Goal: Task Accomplishment & Management: Use online tool/utility

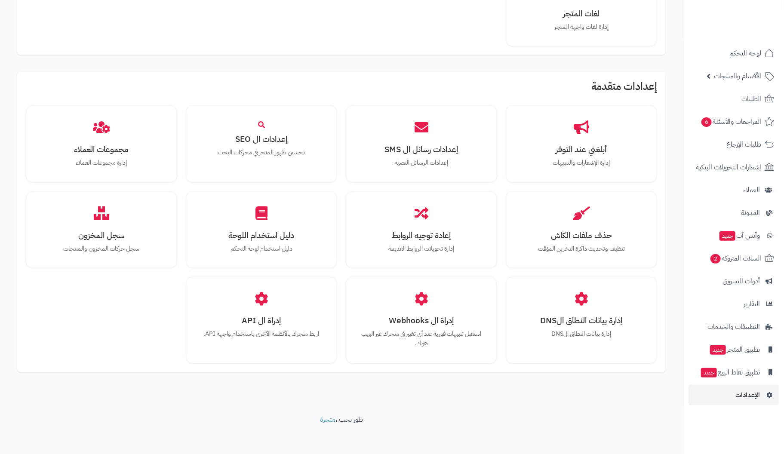
scroll to position [639, 0]
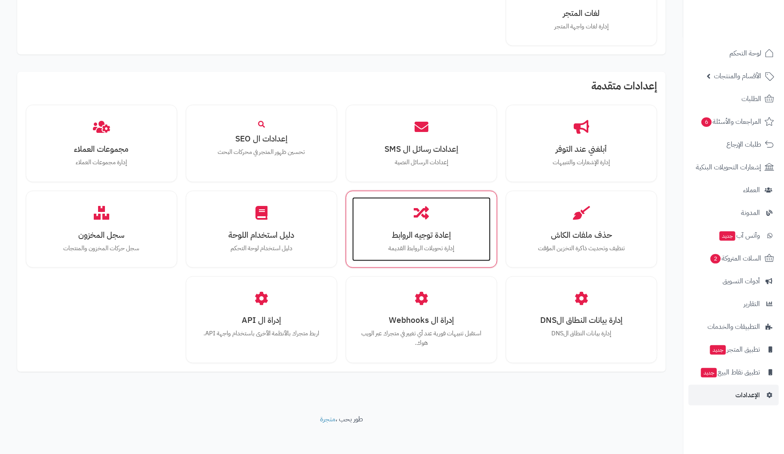
click at [442, 234] on h3 "إعادة توجيه الروابط" at bounding box center [421, 234] width 121 height 9
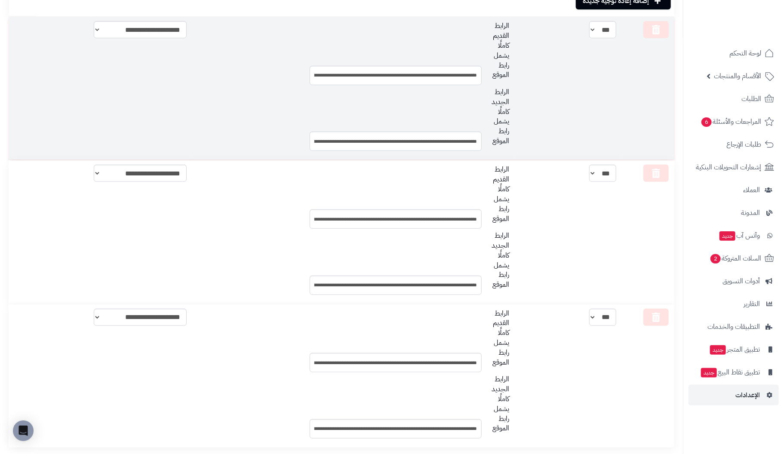
scroll to position [215, 0]
drag, startPoint x: 510, startPoint y: 21, endPoint x: 463, endPoint y: 52, distance: 56.5
click at [487, 54] on div "الرابط القديم كاملًا يشمل رابط الموقع" at bounding box center [496, 49] width 26 height 59
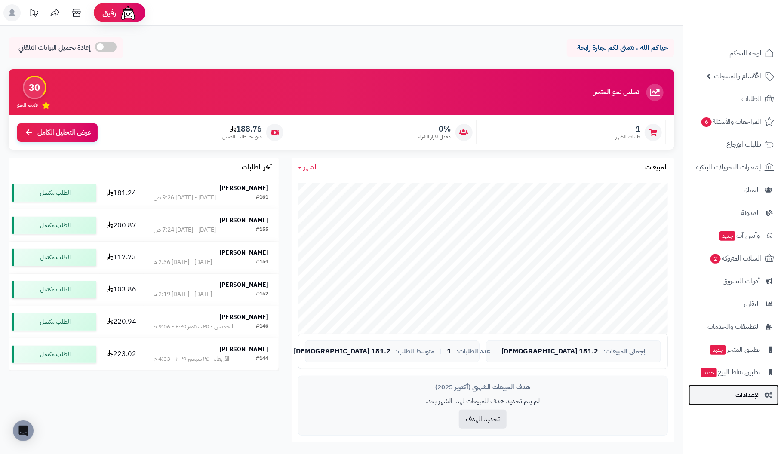
click at [746, 395] on span "الإعدادات" at bounding box center [747, 395] width 25 height 12
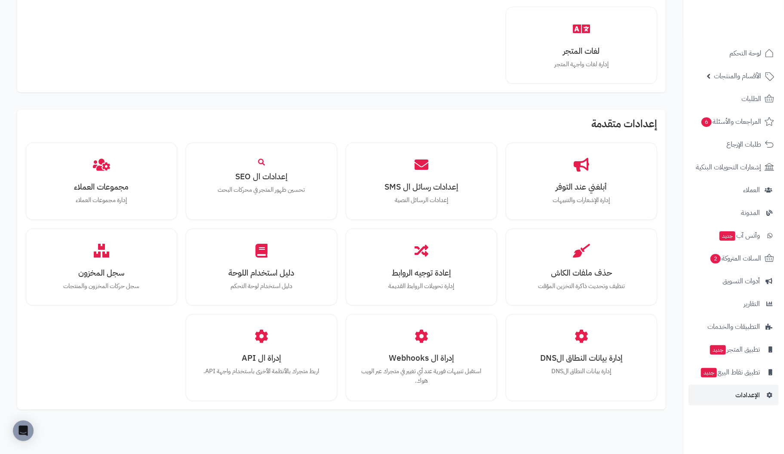
scroll to position [601, 0]
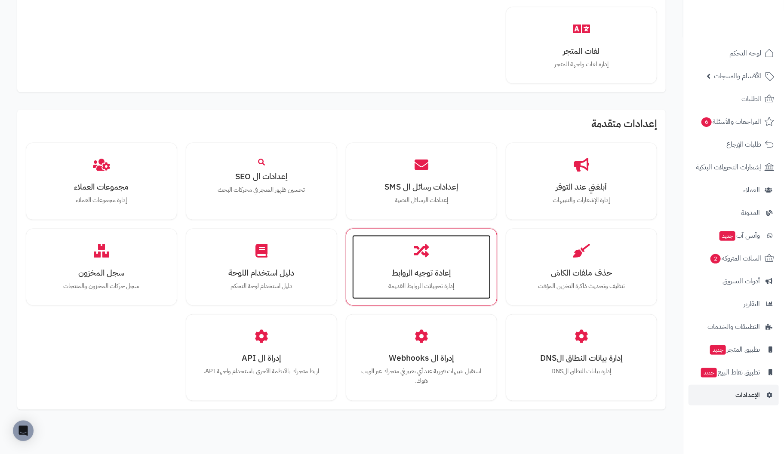
click at [422, 270] on h3 "إعادة توجيه الروابط" at bounding box center [421, 272] width 121 height 9
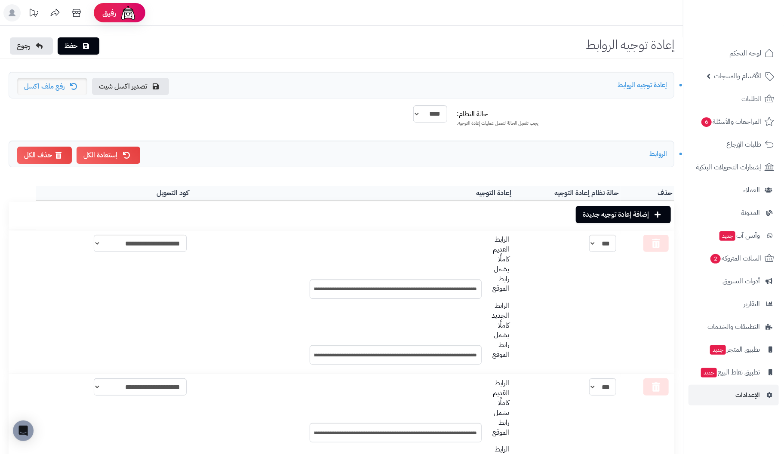
click at [53, 85] on link "رفع ملف اكسل" at bounding box center [52, 86] width 70 height 17
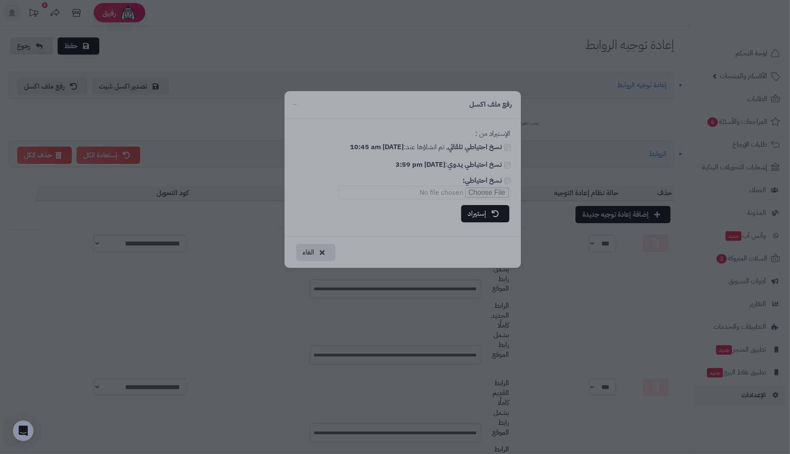
click at [463, 113] on div at bounding box center [395, 227] width 790 height 454
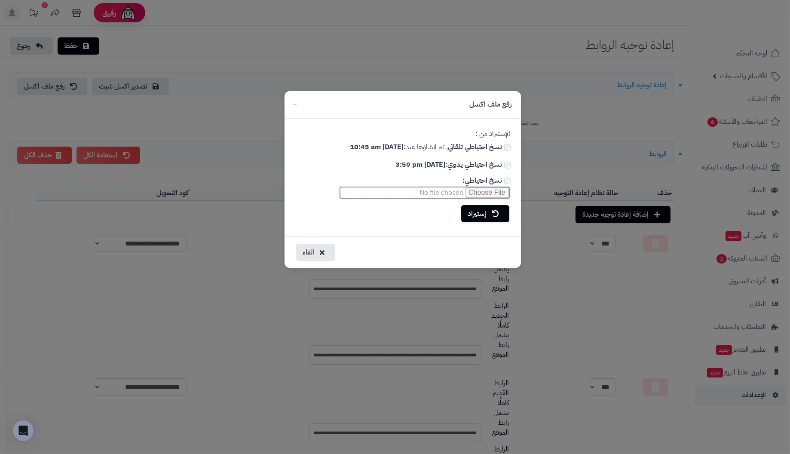
click at [483, 193] on input "نسخ احتياطي:" at bounding box center [425, 193] width 172 height 14
type input "**********"
click at [486, 216] on link "إستيراد" at bounding box center [485, 213] width 48 height 17
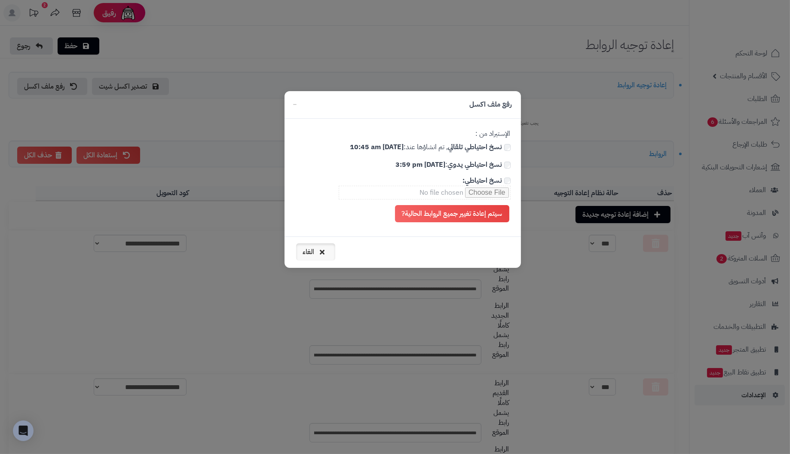
click at [322, 250] on icon "button" at bounding box center [322, 251] width 5 height 7
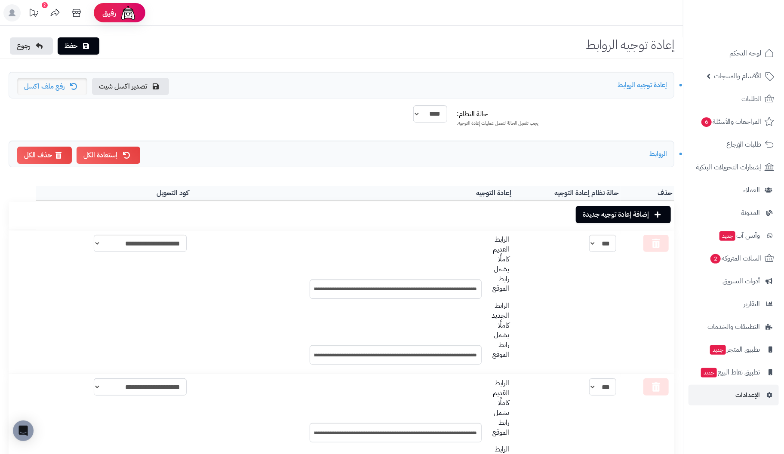
click at [54, 85] on link "رفع ملف اكسل" at bounding box center [52, 86] width 70 height 17
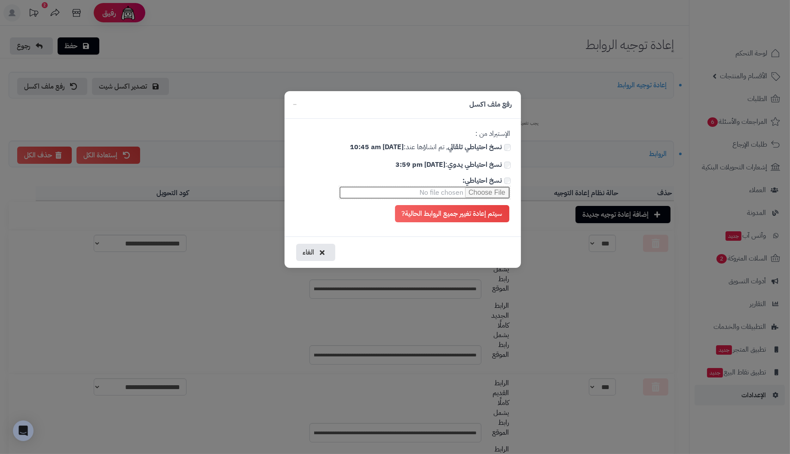
click at [482, 191] on input "نسخ احتياطي:" at bounding box center [425, 193] width 172 height 14
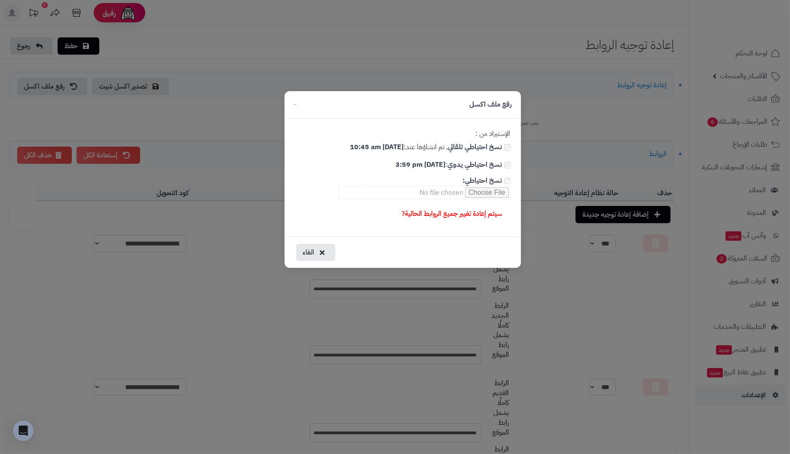
click at [478, 214] on link "سيتم إعادة تغيير جميع الروابط الحالية?" at bounding box center [452, 213] width 114 height 17
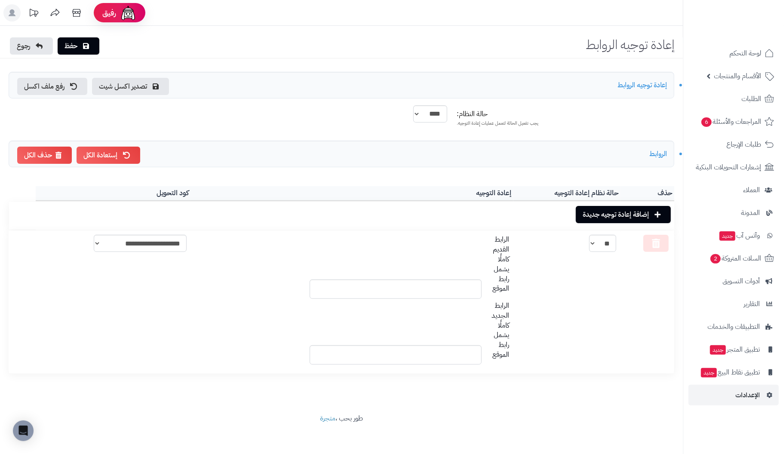
scroll to position [2, 0]
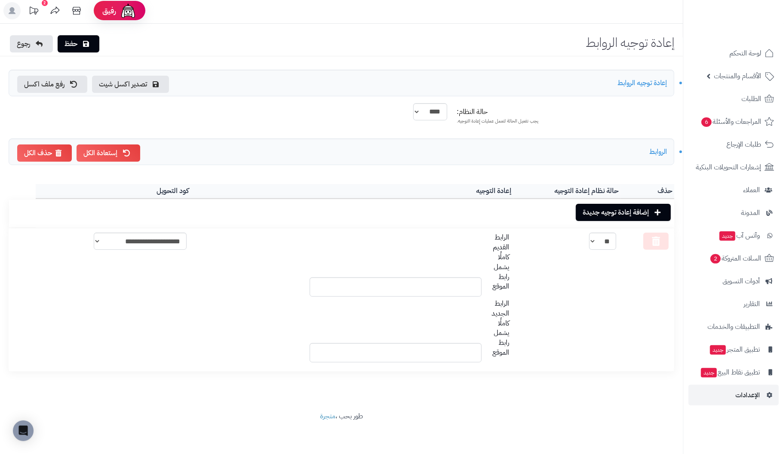
click at [657, 153] on small "الروابط" at bounding box center [658, 152] width 18 height 10
click at [178, 148] on div "إستعادة الكل حذف الكل الروابط" at bounding box center [342, 151] width 666 height 27
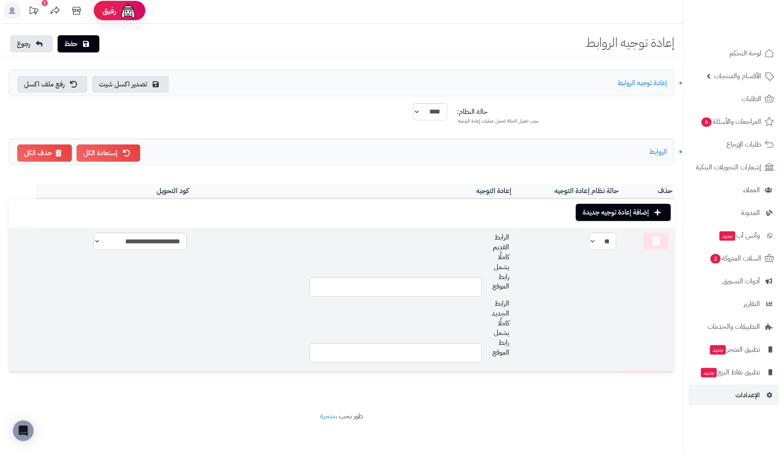
scroll to position [0, 0]
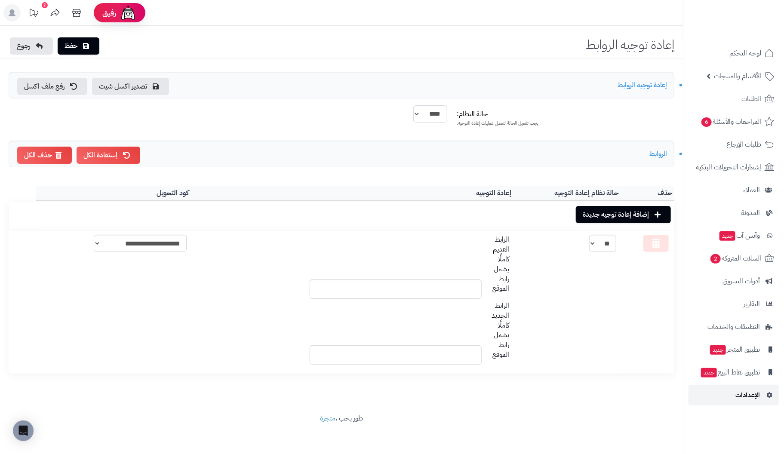
click at [743, 394] on span "الإعدادات" at bounding box center [747, 395] width 25 height 12
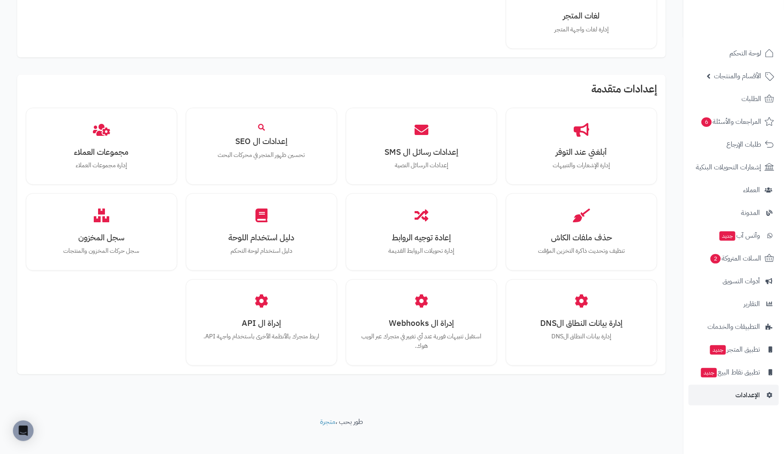
scroll to position [668, 0]
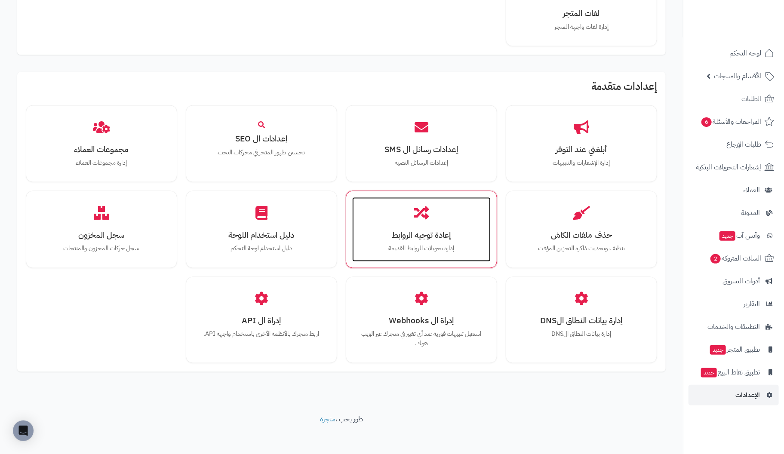
click at [411, 230] on h3 "إعادة توجيه الروابط" at bounding box center [421, 234] width 121 height 9
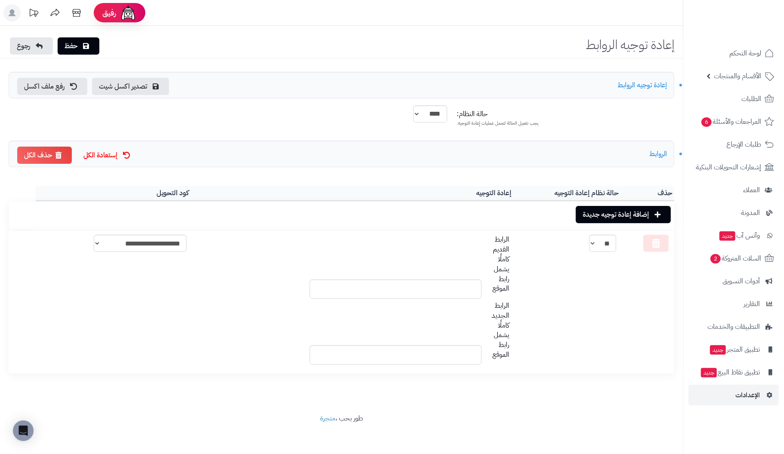
click at [109, 150] on link "إستعادة الكل" at bounding box center [109, 155] width 64 height 17
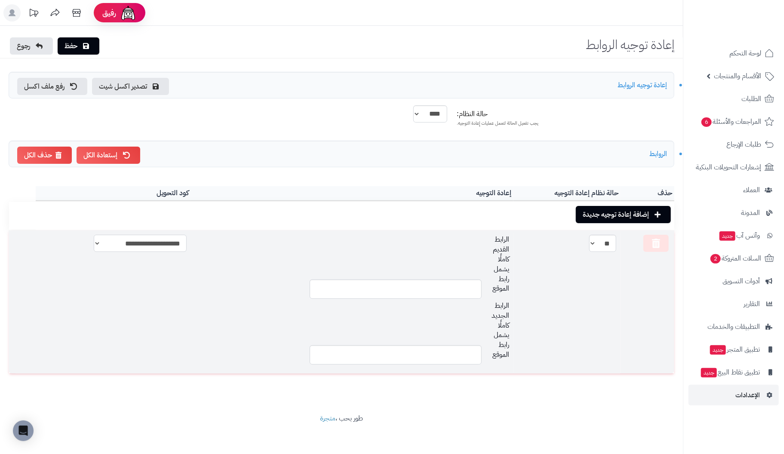
click at [117, 244] on select "**********" at bounding box center [140, 243] width 93 height 17
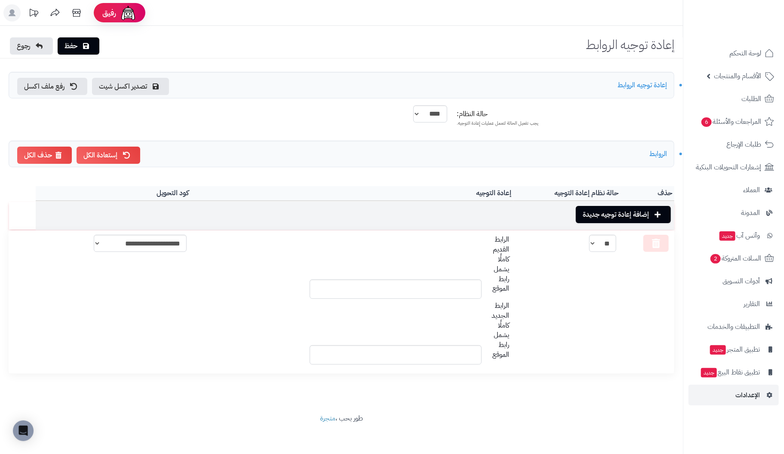
click at [174, 213] on td "إضافة إعادة توجيه جديدة" at bounding box center [355, 216] width 638 height 28
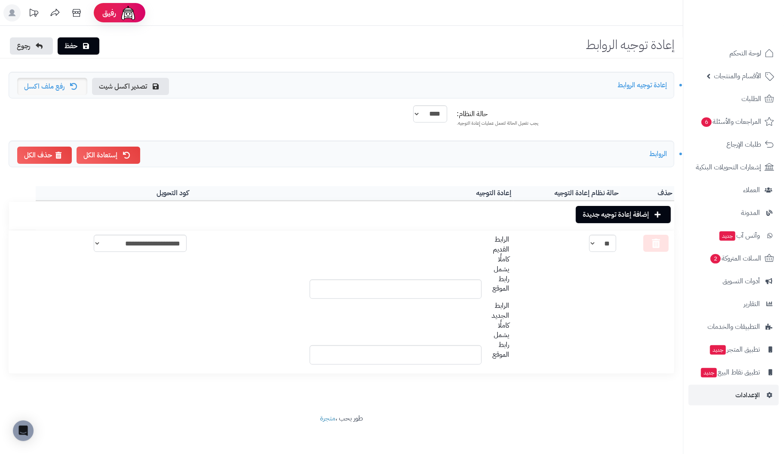
click at [69, 84] on link "رفع ملف اكسل" at bounding box center [52, 86] width 70 height 17
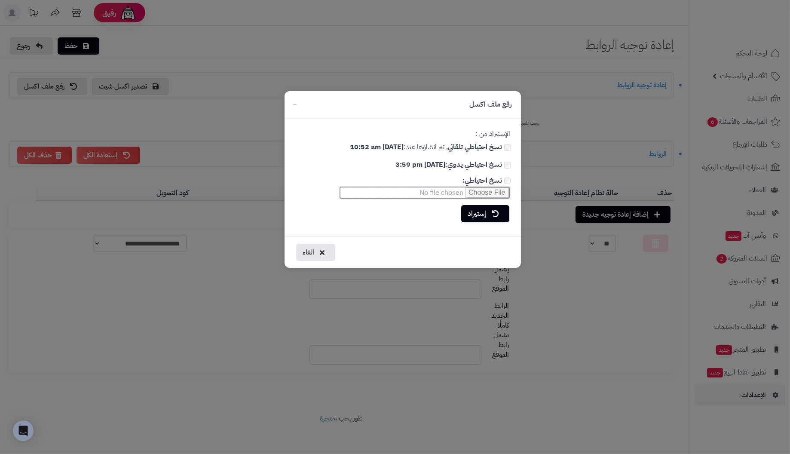
click at [495, 190] on input "نسخ احتياطي:" at bounding box center [425, 193] width 172 height 14
type input "**********"
click at [471, 214] on link "إستيراد" at bounding box center [485, 213] width 48 height 17
click at [452, 214] on link "سيتم إعادة تغيير جميع الروابط الحالية?" at bounding box center [452, 213] width 114 height 17
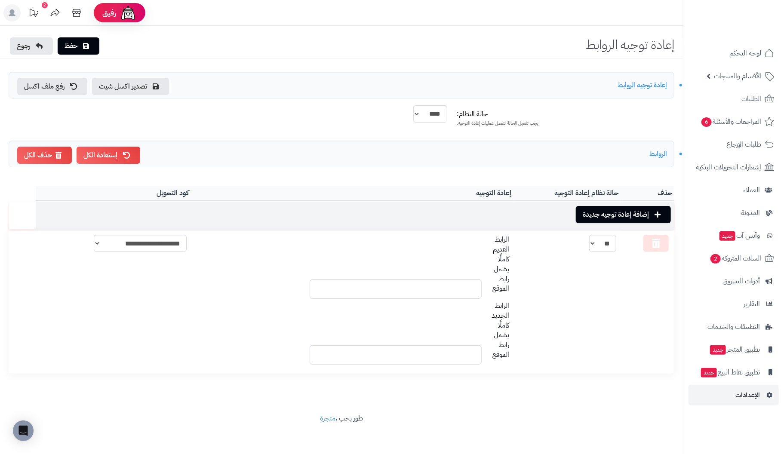
scroll to position [2, 0]
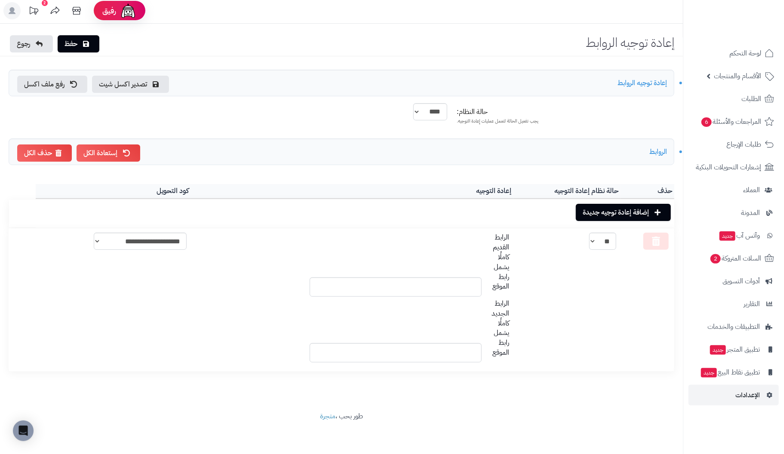
click at [643, 82] on small "إعادة توجيه الروابط" at bounding box center [641, 83] width 49 height 10
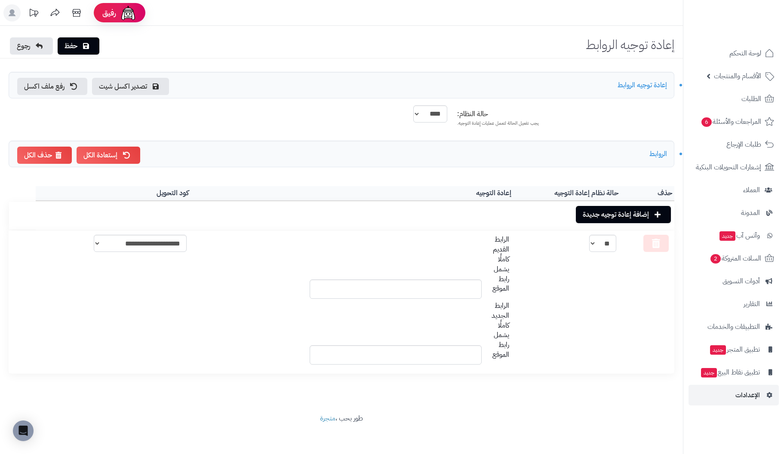
scroll to position [2, 0]
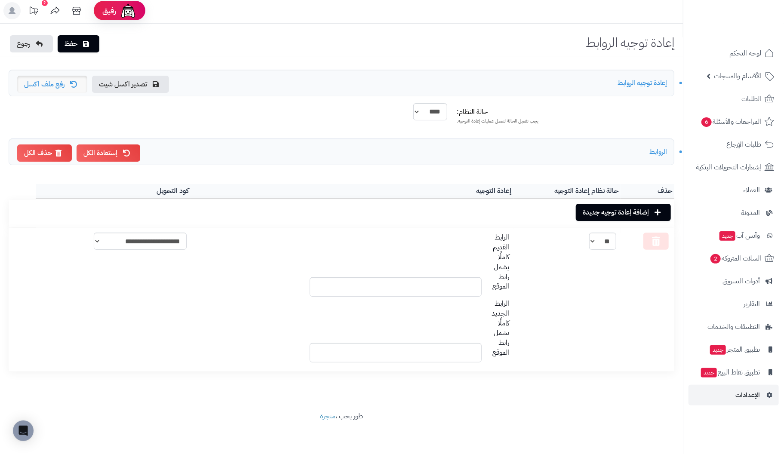
click at [67, 80] on link "رفع ملف اكسل" at bounding box center [52, 84] width 70 height 17
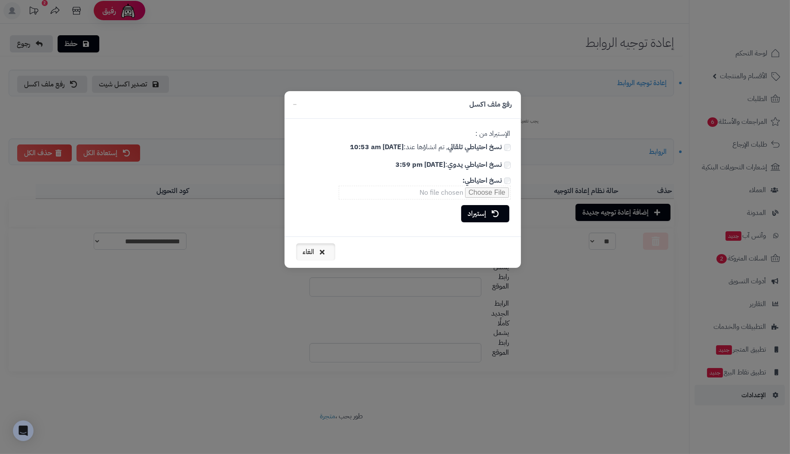
click at [314, 248] on button "الغاء" at bounding box center [315, 251] width 39 height 17
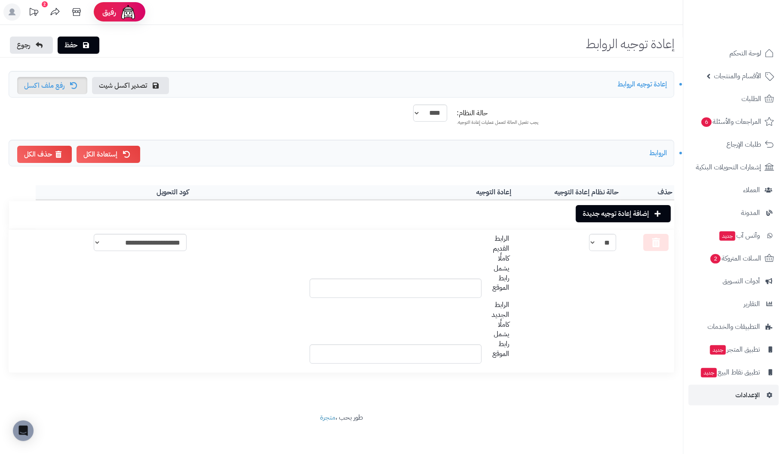
scroll to position [0, 0]
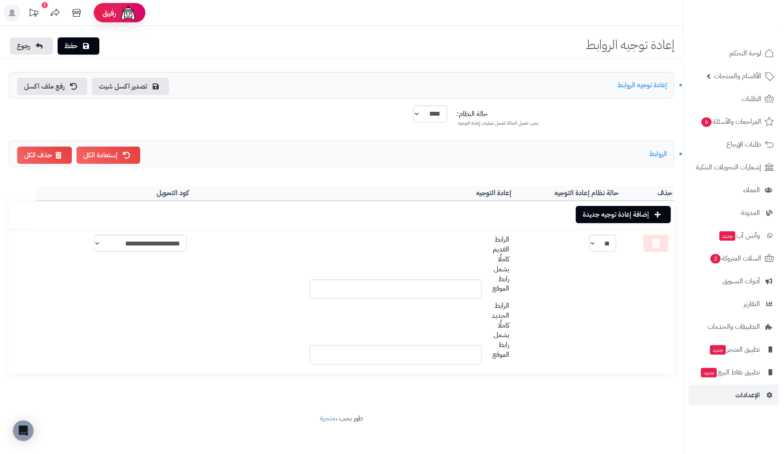
click at [43, 6] on div "2" at bounding box center [45, 5] width 6 height 6
click at [741, 255] on span "السلات المتروكة 2" at bounding box center [735, 258] width 52 height 12
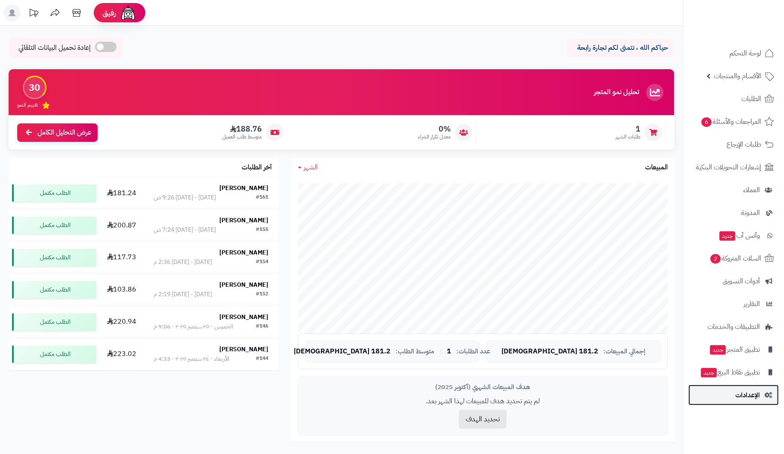
click at [748, 391] on span "الإعدادات" at bounding box center [747, 395] width 25 height 12
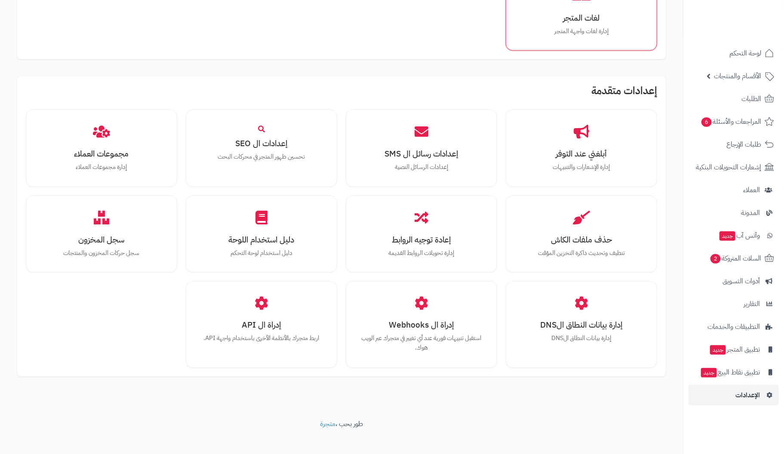
scroll to position [639, 0]
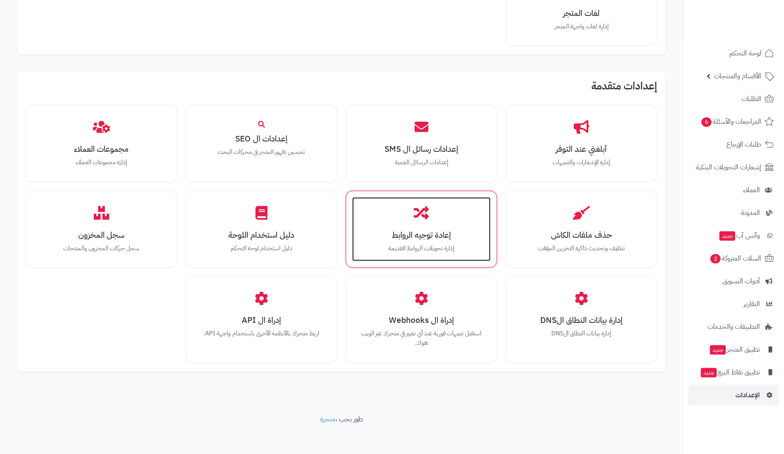
click at [404, 234] on h3 "إعادة توجيه الروابط" at bounding box center [421, 234] width 121 height 9
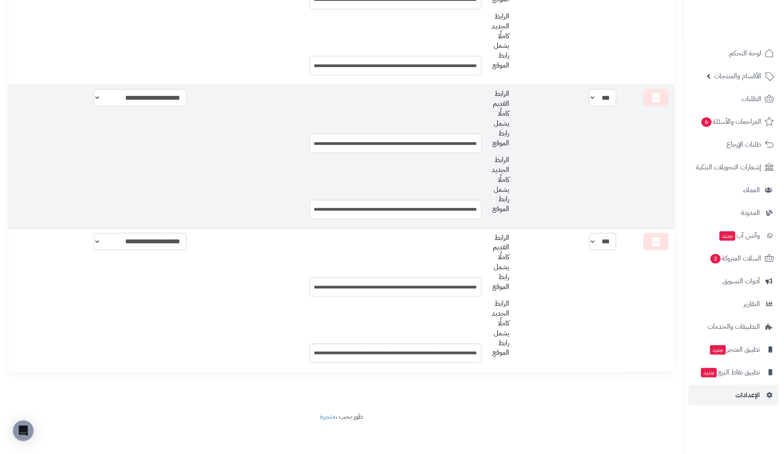
scroll to position [291, 0]
click at [600, 99] on select "*** **" at bounding box center [602, 96] width 27 height 17
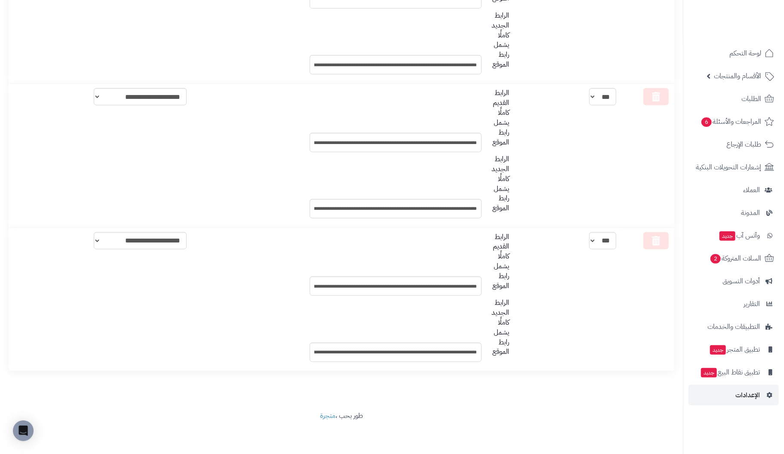
drag, startPoint x: 564, startPoint y: 189, endPoint x: 553, endPoint y: 456, distance: 267.2
click at [574, 429] on footer "طور بحب ، متجرة" at bounding box center [341, 432] width 683 height 43
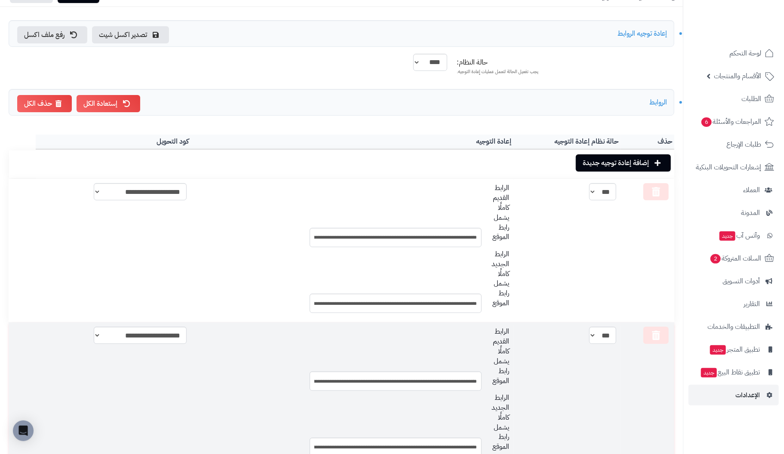
scroll to position [0, 0]
